Goal: Task Accomplishment & Management: Manage account settings

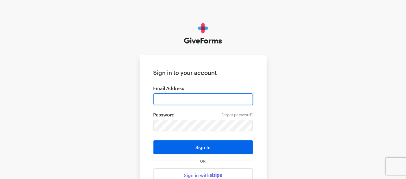
click at [204, 97] on input "email" at bounding box center [202, 100] width 99 height 12
type input "[EMAIL_ADDRESS][DOMAIN_NAME]"
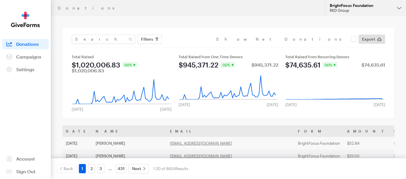
click at [395, 6] on button "BrightFocus Foundation RKD Group" at bounding box center [365, 8] width 81 height 16
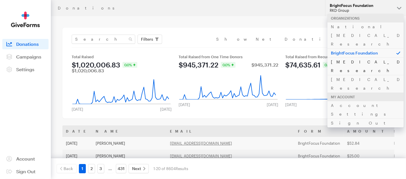
click at [357, 57] on link "[MEDICAL_DATA] Research" at bounding box center [365, 66] width 76 height 18
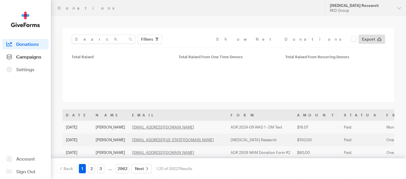
click at [27, 55] on span "Campaigns" at bounding box center [28, 56] width 25 height 5
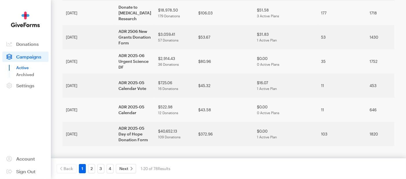
scroll to position [488, 0]
click at [90, 171] on link "2" at bounding box center [91, 168] width 7 height 9
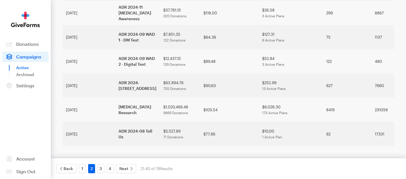
scroll to position [435, 0]
click at [99, 168] on link "3" at bounding box center [100, 168] width 7 height 9
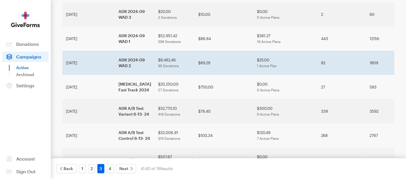
scroll to position [96, 0]
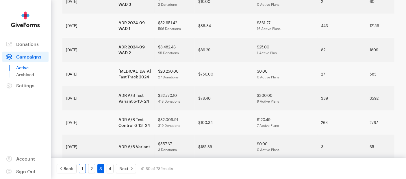
click at [85, 169] on link "1" at bounding box center [82, 168] width 7 height 9
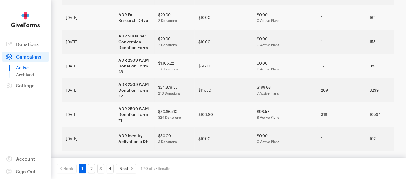
scroll to position [160, 0]
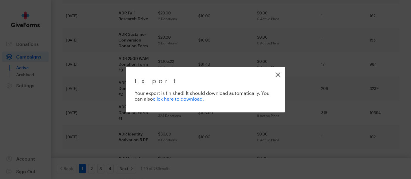
click at [280, 75] on link "Close" at bounding box center [277, 74] width 13 height 13
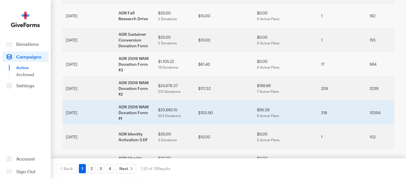
scroll to position [192, 0]
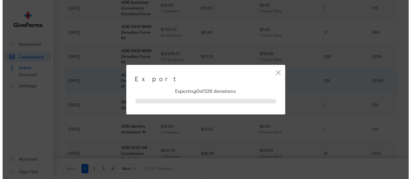
scroll to position [187, 0]
